Goal: Transaction & Acquisition: Purchase product/service

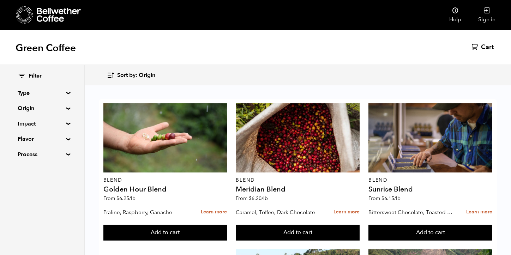
scroll to position [139, 0]
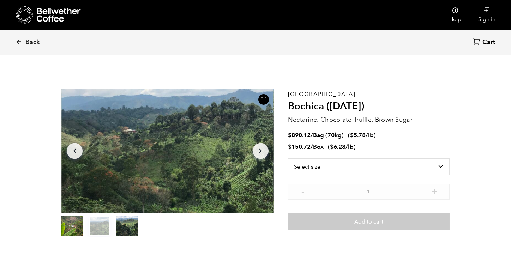
click at [264, 150] on icon "Arrow Right" at bounding box center [260, 151] width 8 height 8
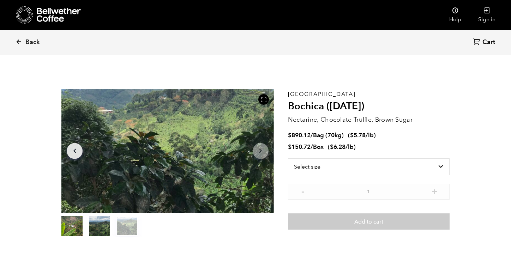
click at [98, 231] on button "item 1" at bounding box center [99, 228] width 21 height 20
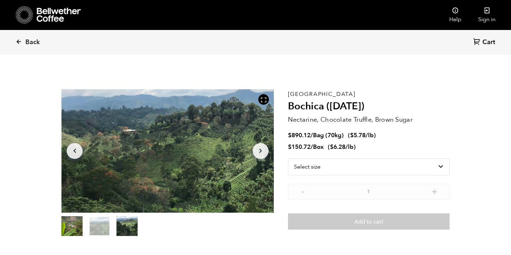
click at [63, 220] on button "item 0" at bounding box center [71, 228] width 21 height 20
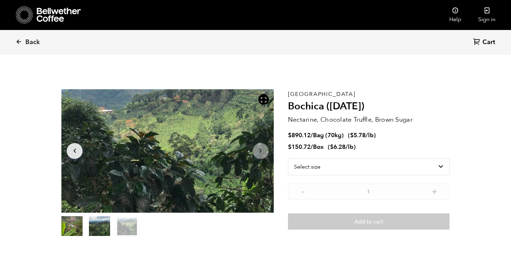
click at [463, 145] on section "Item 3 of 3 Arrow Left Arrow Right item 0 item 1 item 2 Item 3 of 3 Colombia Bo…" at bounding box center [255, 163] width 423 height 194
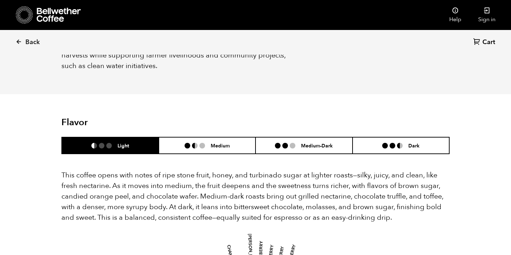
scroll to position [383, 0]
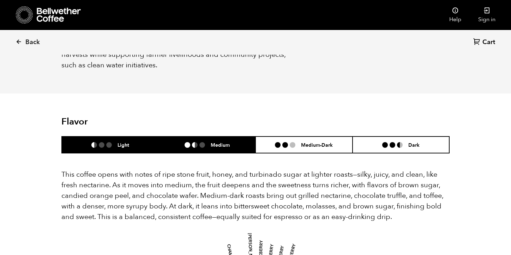
click at [238, 137] on li "Medium" at bounding box center [207, 145] width 97 height 17
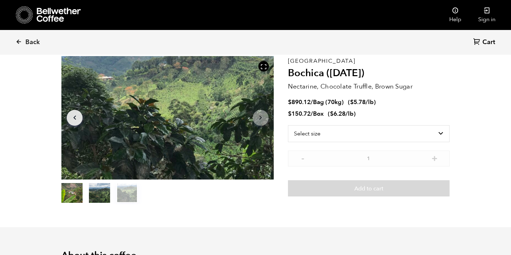
scroll to position [34, 0]
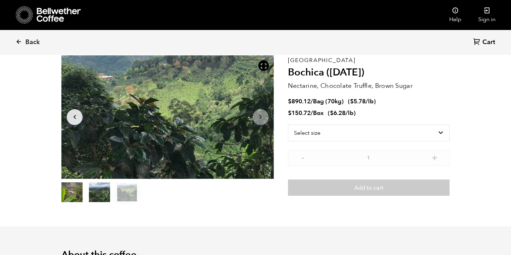
click at [23, 20] on icon at bounding box center [24, 15] width 17 height 18
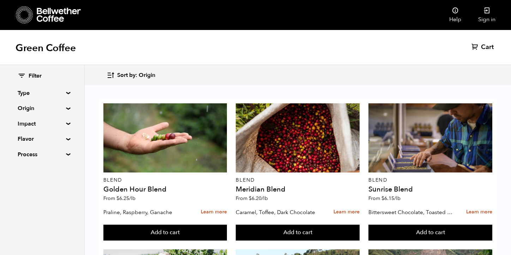
click at [30, 15] on icon at bounding box center [24, 15] width 17 height 18
click at [46, 12] on icon at bounding box center [59, 15] width 44 height 14
